Goal: Task Accomplishment & Management: Manage account settings

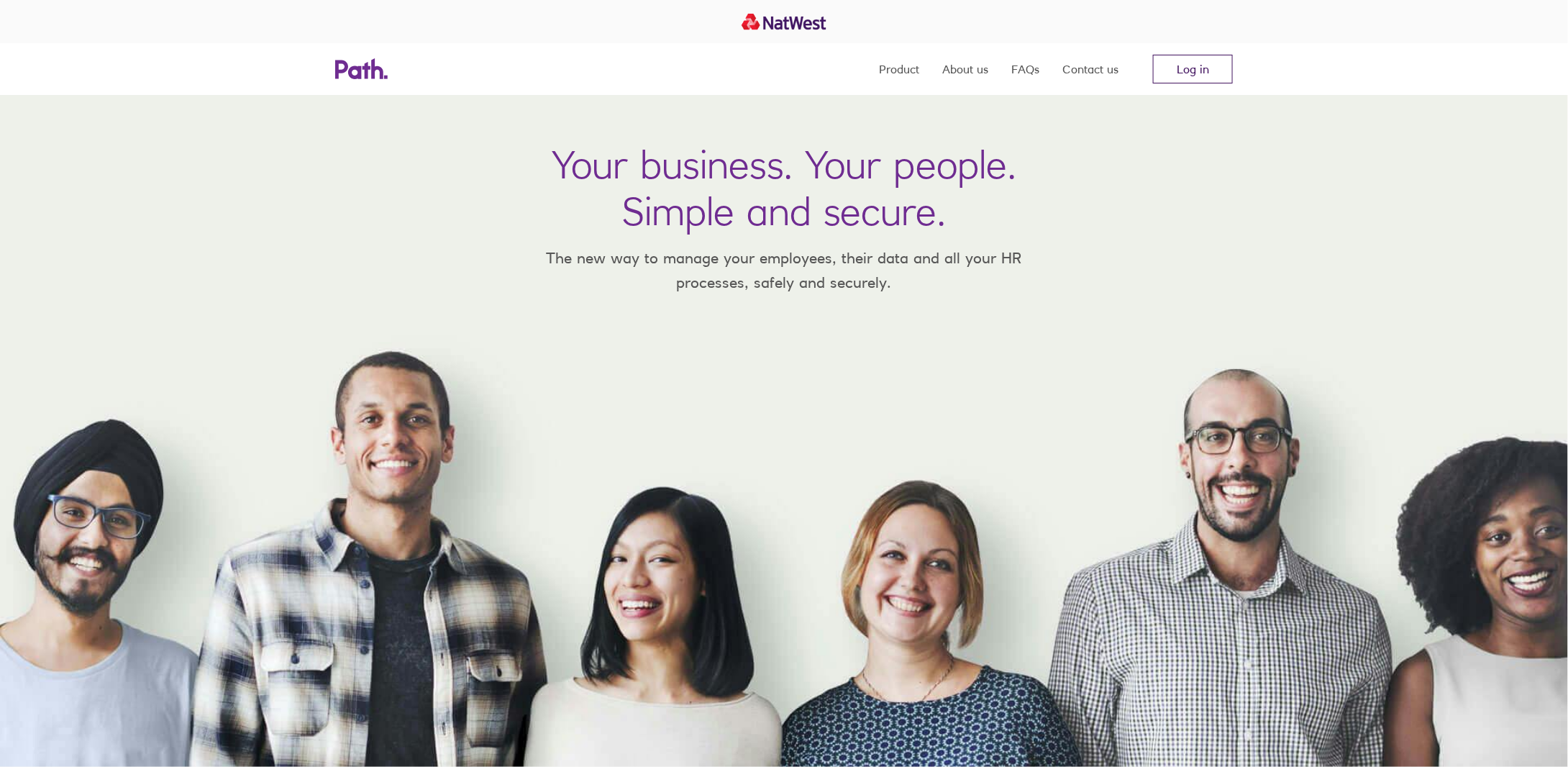
click at [1185, 74] on link "Log in" at bounding box center [1193, 69] width 79 height 28
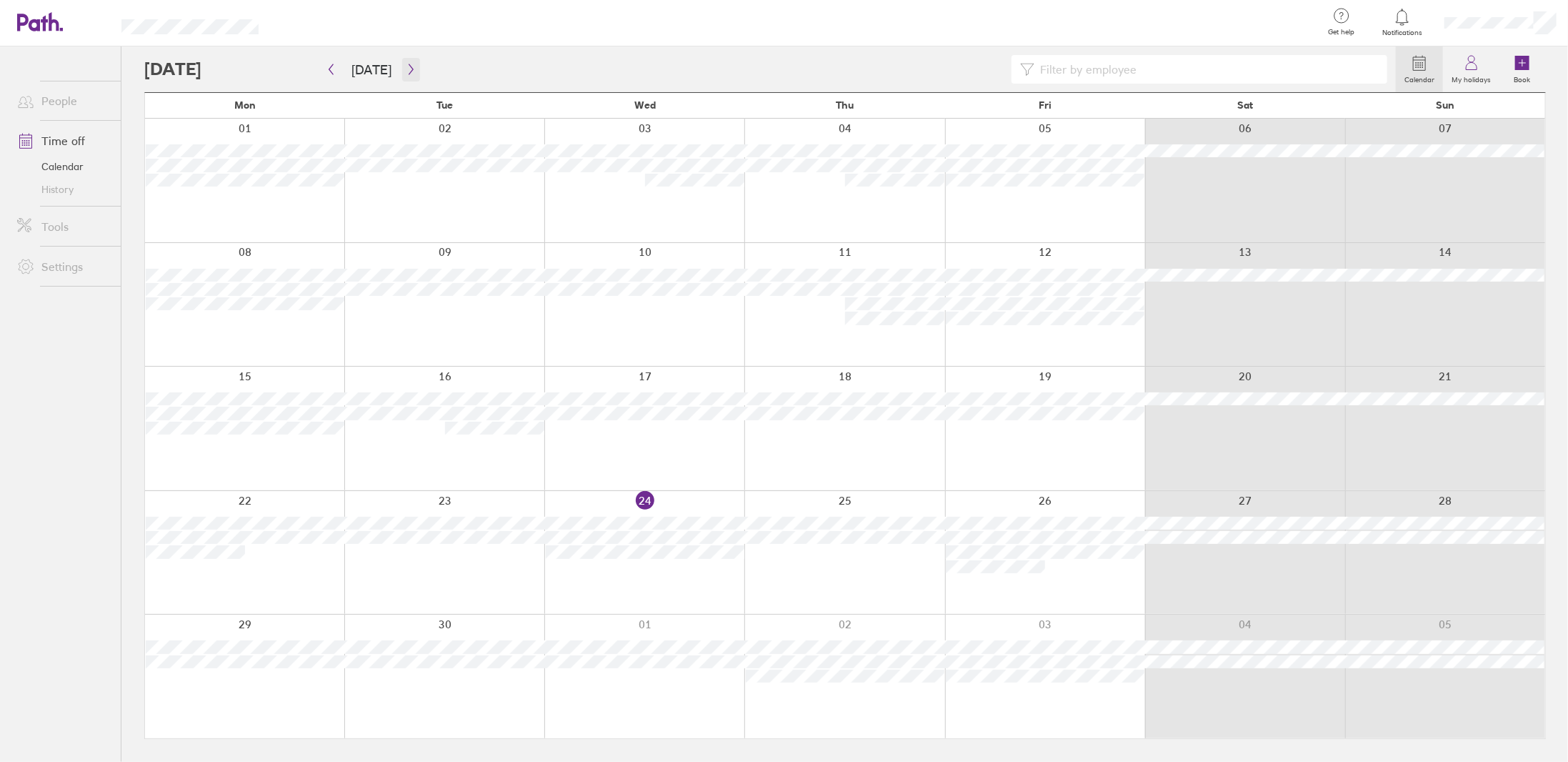
click at [405, 75] on button "button" at bounding box center [411, 70] width 18 height 23
click at [405, 76] on button "button" at bounding box center [411, 70] width 18 height 23
click at [405, 75] on button "button" at bounding box center [411, 70] width 18 height 23
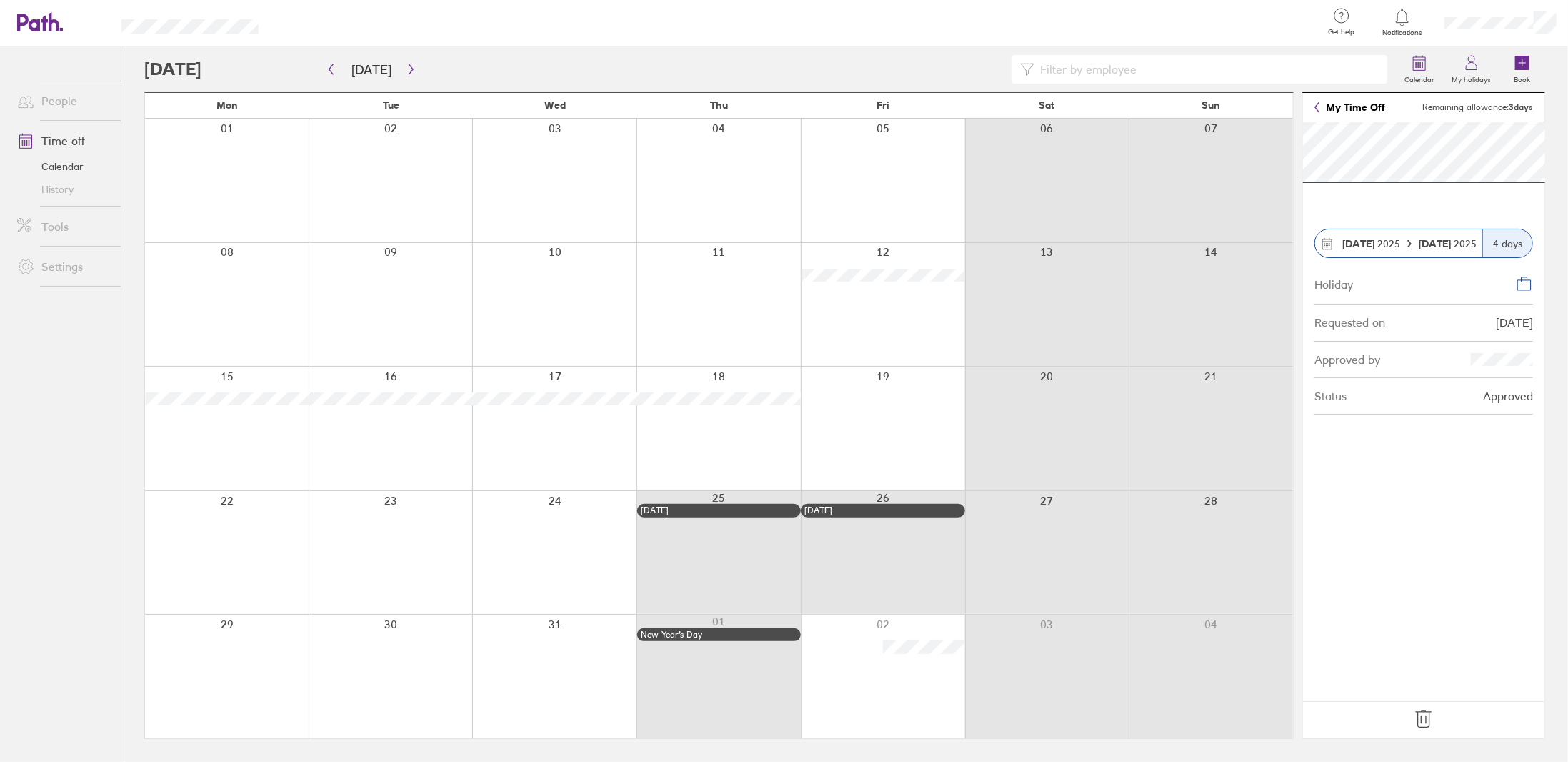
click at [1359, 238] on strong "15 Dec" at bounding box center [1358, 243] width 32 height 12
click at [1360, 243] on strong "15 Dec" at bounding box center [1358, 243] width 32 height 12
click at [372, 63] on button "Today" at bounding box center [371, 70] width 63 height 23
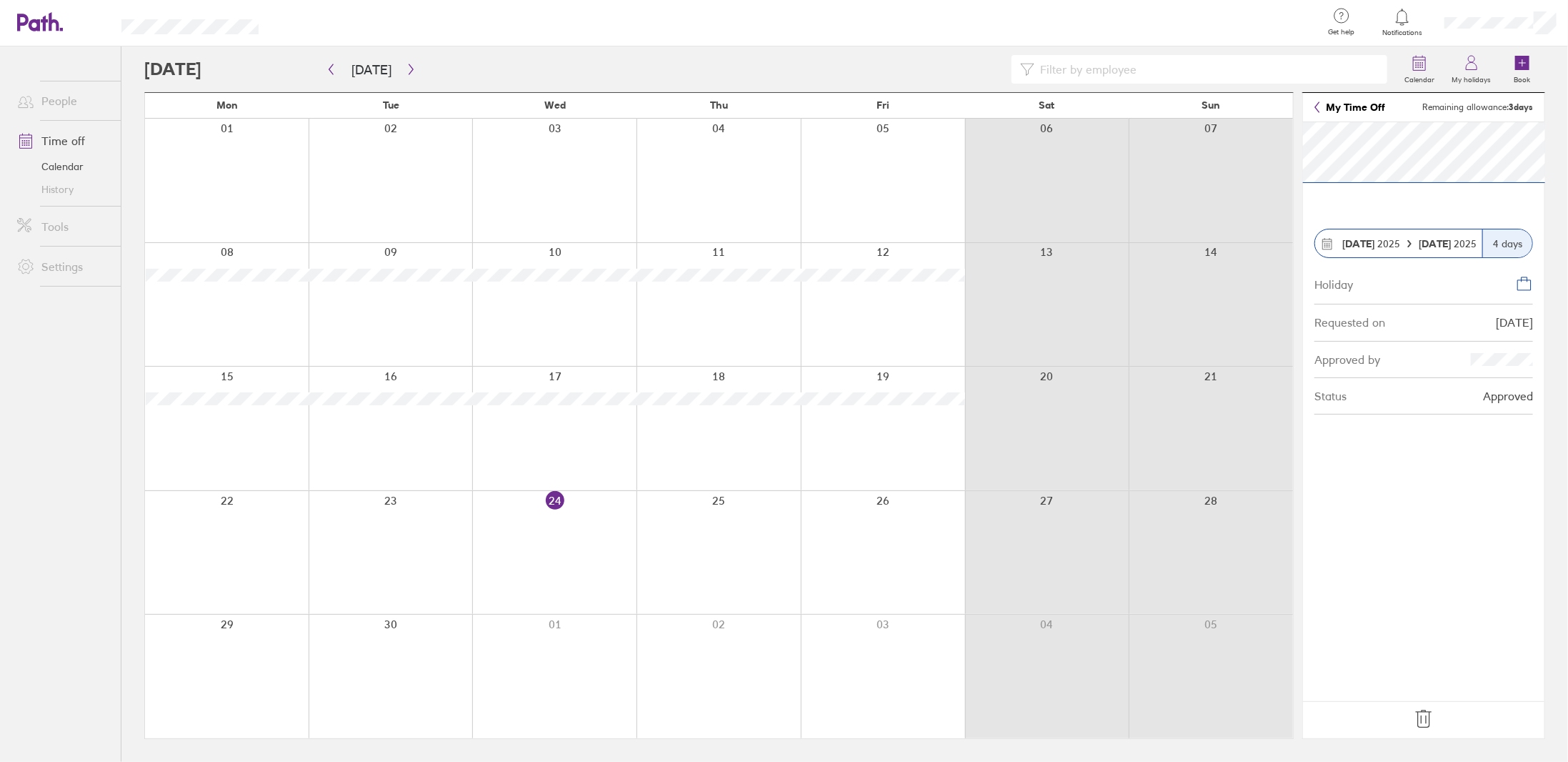
click at [64, 101] on link "People" at bounding box center [63, 101] width 115 height 28
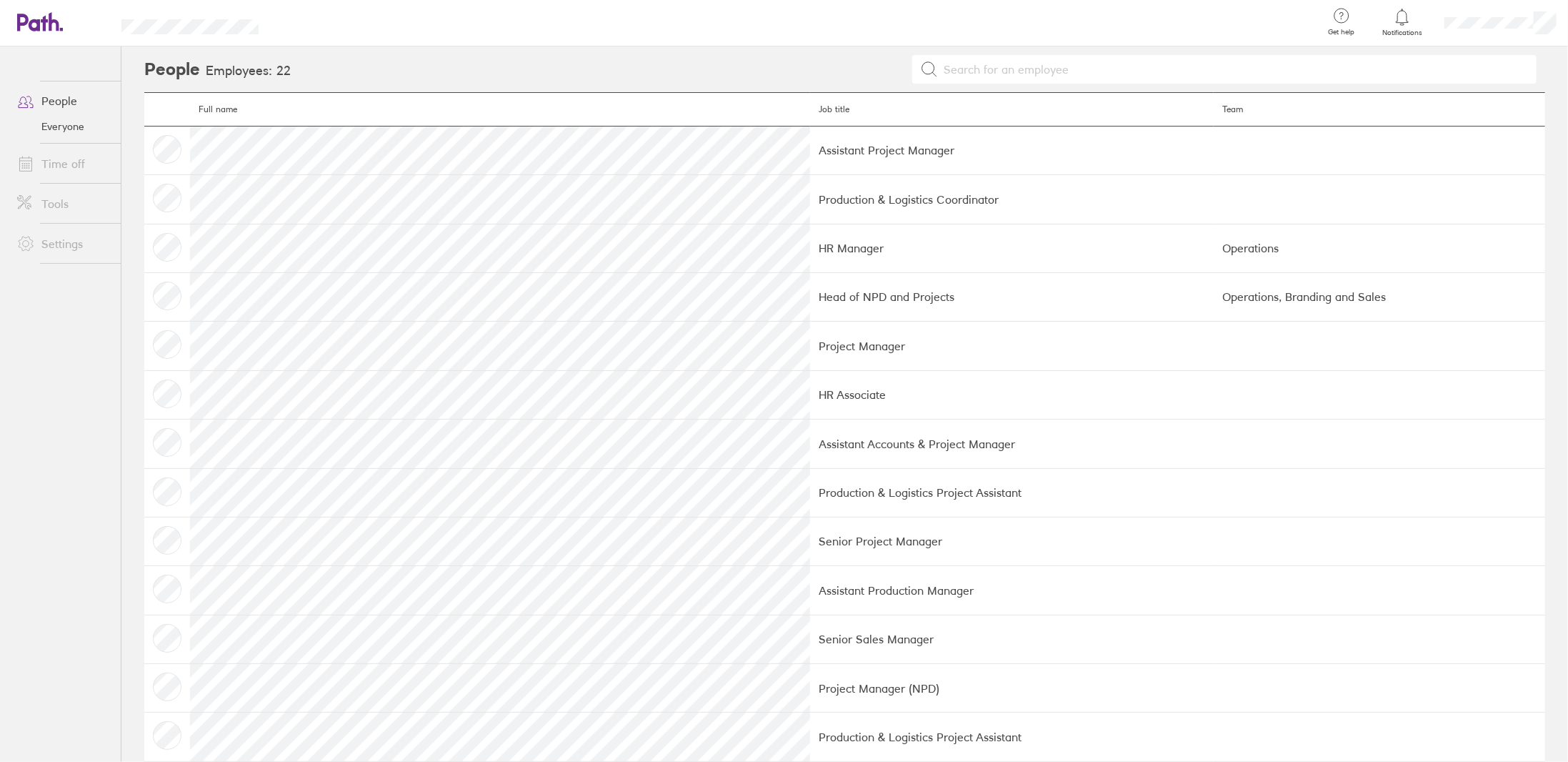
click at [59, 124] on link "Everyone" at bounding box center [63, 126] width 115 height 23
click at [46, 23] on icon at bounding box center [32, 22] width 31 height 17
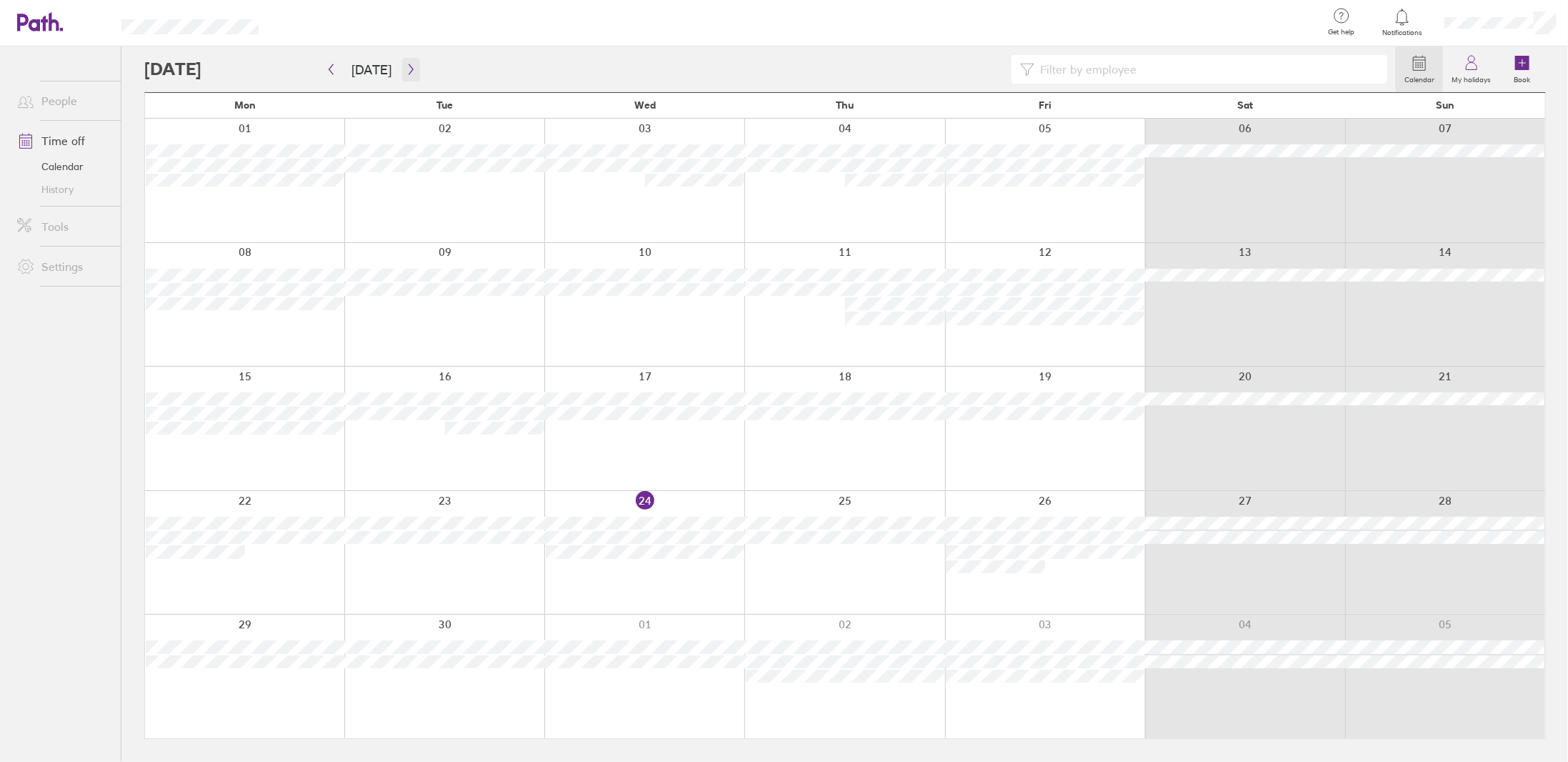
click at [406, 68] on icon "button" at bounding box center [411, 70] width 11 height 12
click at [409, 71] on icon "button" at bounding box center [410, 69] width 4 height 11
